Goal: Task Accomplishment & Management: Use online tool/utility

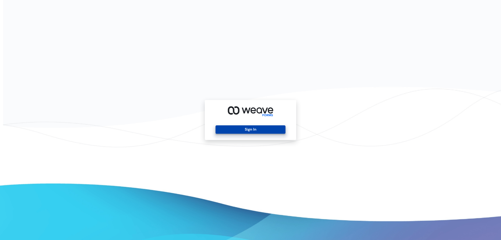
click at [250, 130] on button "Sign In" at bounding box center [250, 129] width 70 height 8
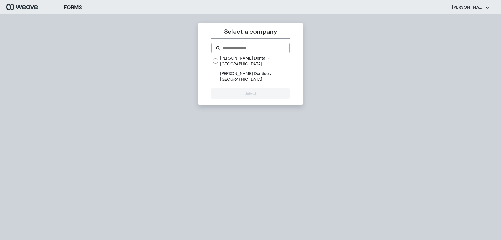
click at [221, 59] on label "Fiorillo Dental - Boston" at bounding box center [254, 60] width 69 height 11
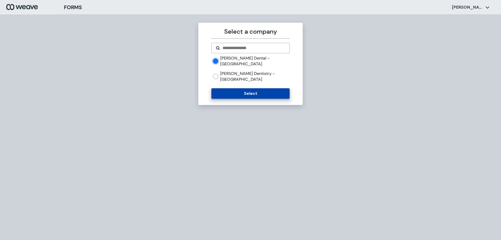
click at [230, 88] on button "Select" at bounding box center [250, 93] width 78 height 10
